Goal: Navigation & Orientation: Find specific page/section

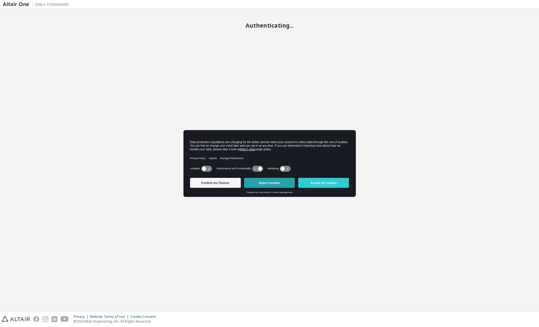
click at [280, 181] on button "Reject Cookies" at bounding box center [269, 183] width 51 height 10
